Goal: Use online tool/utility: Utilize a website feature to perform a specific function

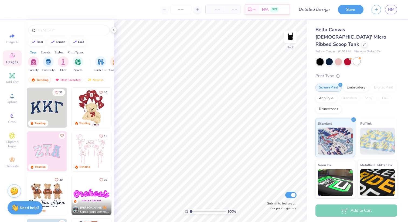
click at [359, 58] on div at bounding box center [356, 61] width 7 height 7
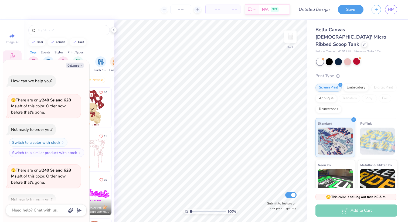
scroll to position [30, 0]
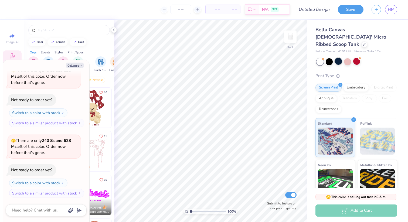
click at [336, 58] on div at bounding box center [338, 61] width 7 height 7
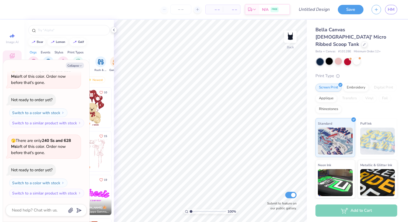
click at [329, 58] on div at bounding box center [328, 61] width 7 height 7
click at [355, 58] on div at bounding box center [356, 61] width 7 height 7
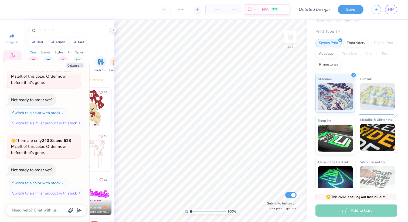
scroll to position [0, 0]
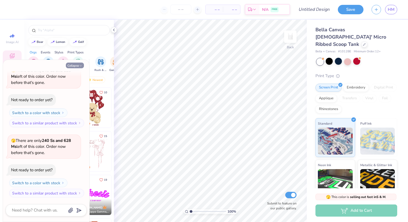
click at [79, 65] on button "Collapse" at bounding box center [75, 66] width 18 height 6
type textarea "x"
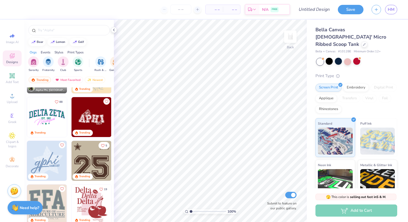
scroll to position [815, 0]
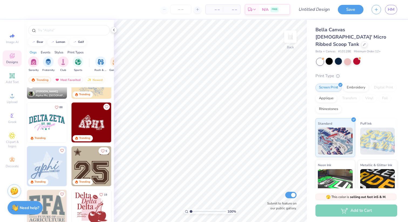
click at [86, 124] on img at bounding box center [91, 122] width 40 height 40
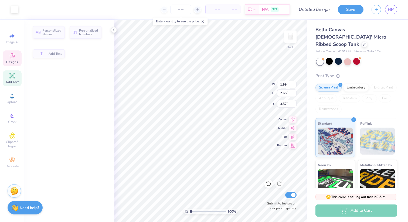
type input "1.99"
type input "2.65"
type input "3.57"
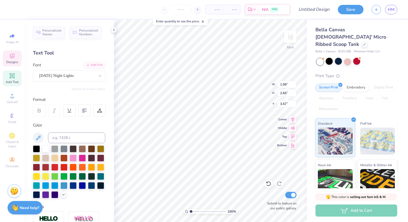
type textarea "P"
type input "1.42"
type input "2.66"
type input "3.60"
type input "2.44"
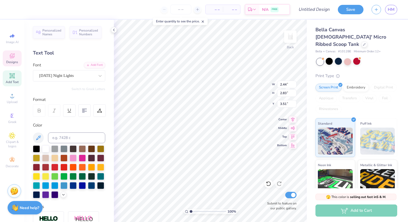
type input "2.83"
type input "3.51"
type input "1.42"
type input "2.66"
type input "3.25"
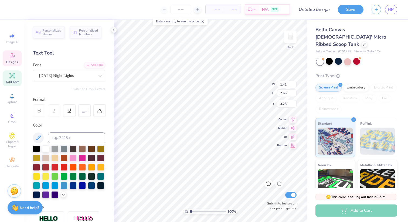
type input "1.10"
type input "2.06"
type input "3.28"
type input "2.44"
type input "2.83"
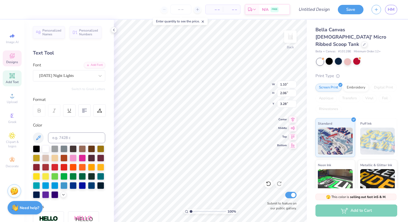
type input "3.08"
type input "1.85"
type input "2.14"
type input "1.99"
type input "2.65"
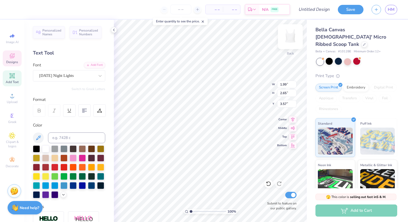
type input "2.69"
type input "1.46"
type input "1.95"
type input "3.11"
type textarea "AE"
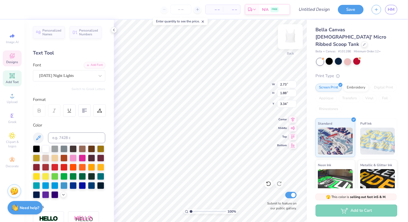
type input "2.73"
type input "1.88"
type input "3.11"
click at [15, 59] on icon at bounding box center [12, 56] width 6 height 6
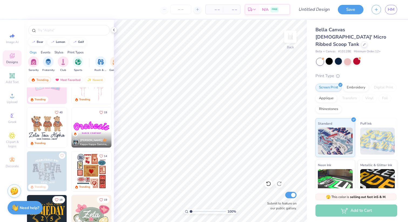
scroll to position [78, 0]
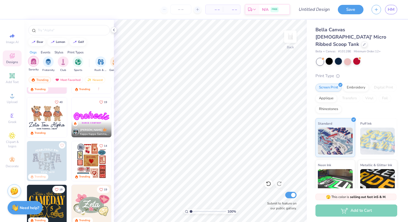
click at [36, 62] on div "filter for Sorority" at bounding box center [33, 61] width 11 height 11
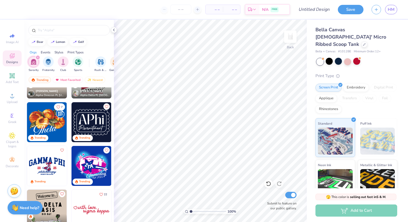
scroll to position [300, 0]
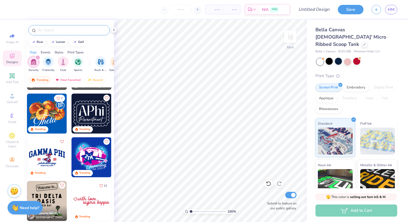
click at [54, 32] on input "text" at bounding box center [71, 30] width 69 height 5
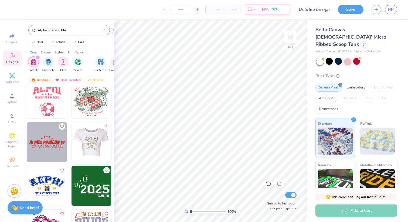
scroll to position [315, 0]
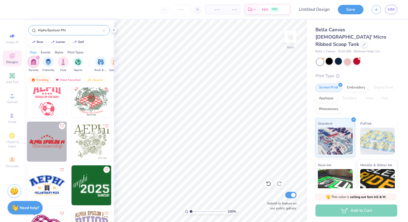
type input "Alpha Epsilson Phi"
